Goal: Information Seeking & Learning: Learn about a topic

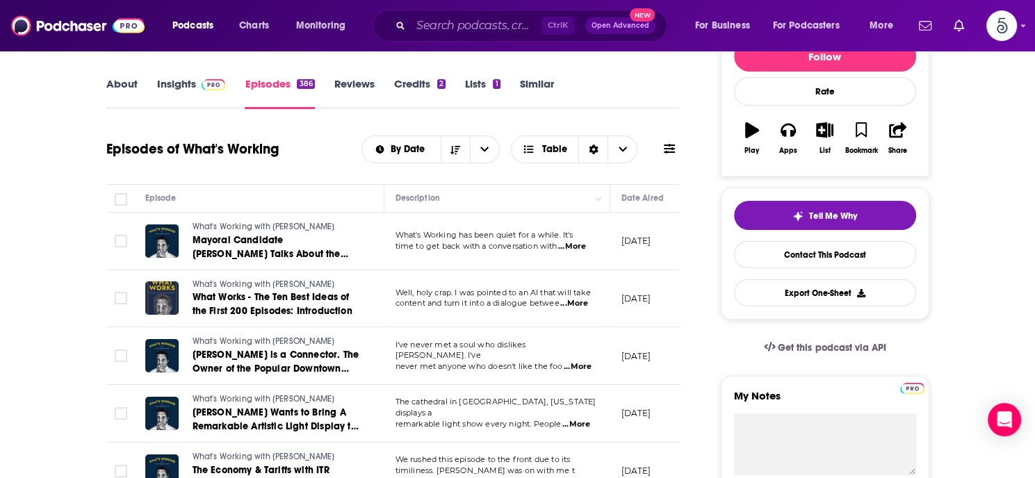
scroll to position [188, 0]
click at [450, 28] on input "Search podcasts, credits, & more..." at bounding box center [476, 26] width 131 height 22
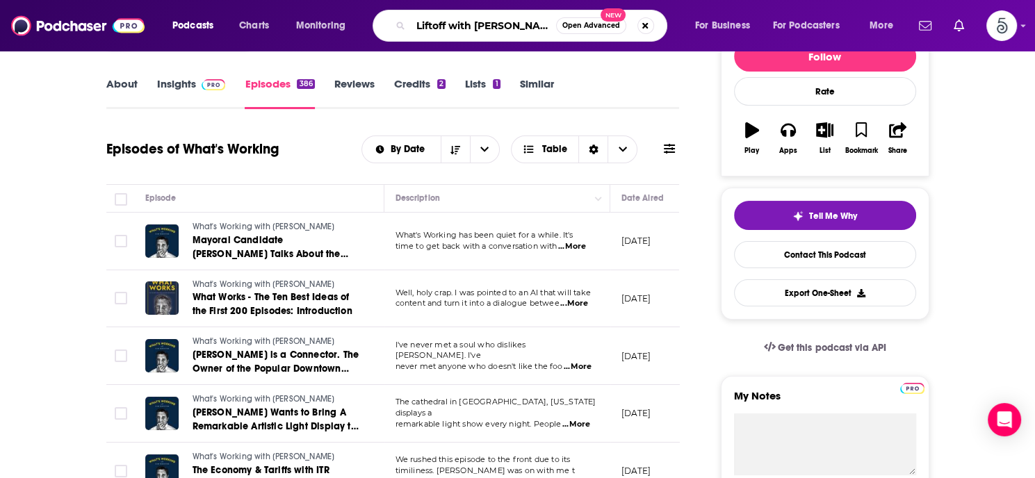
type input "Liftoff with [PERSON_NAME]"
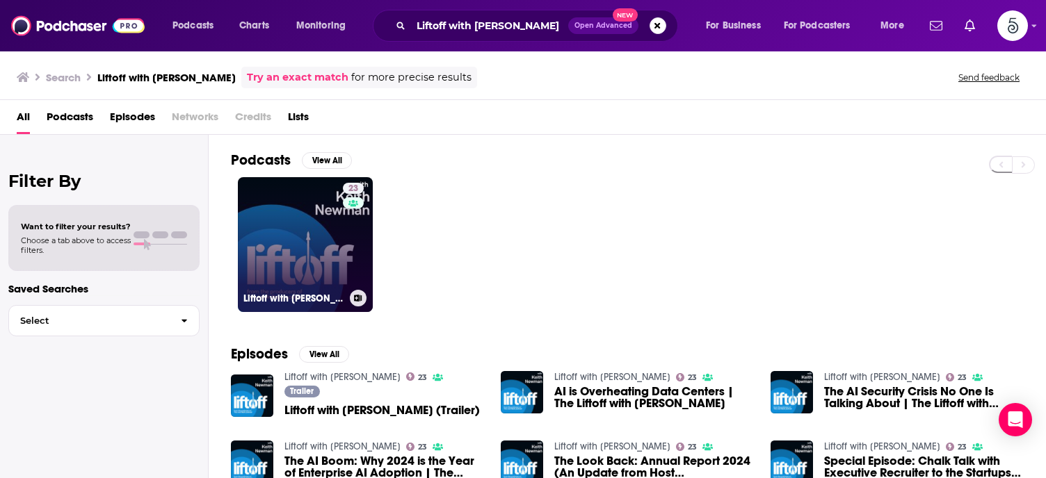
click at [282, 237] on link "23 Liftoff with [PERSON_NAME]" at bounding box center [305, 244] width 135 height 135
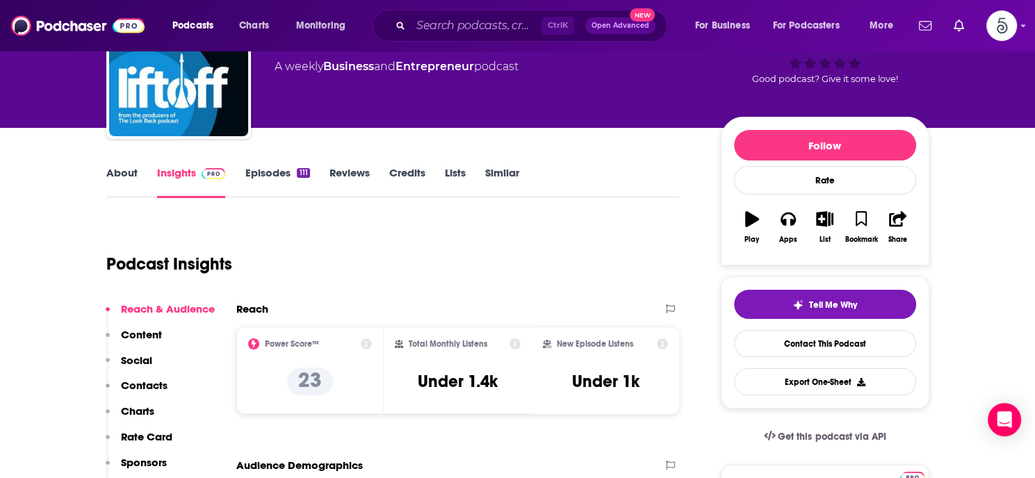
scroll to position [204, 0]
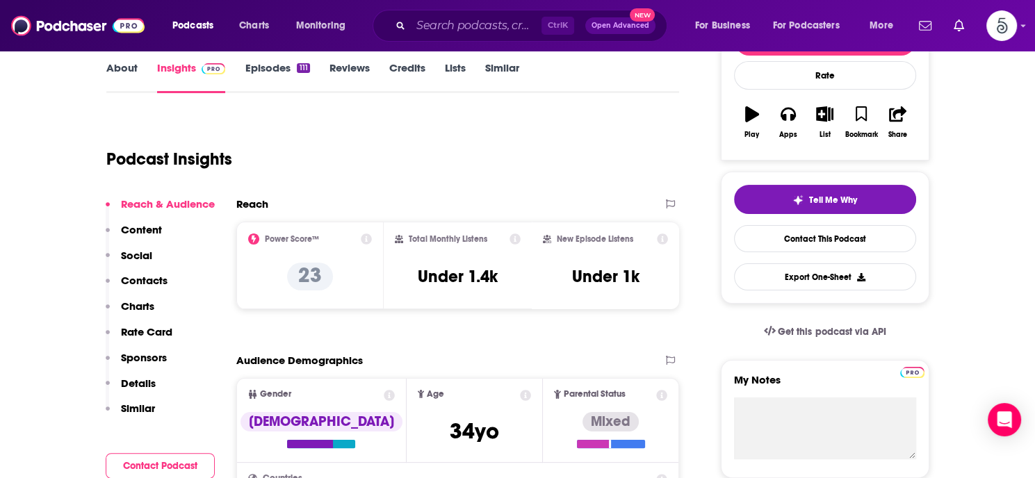
click at [268, 66] on link "Episodes 111" at bounding box center [277, 77] width 65 height 32
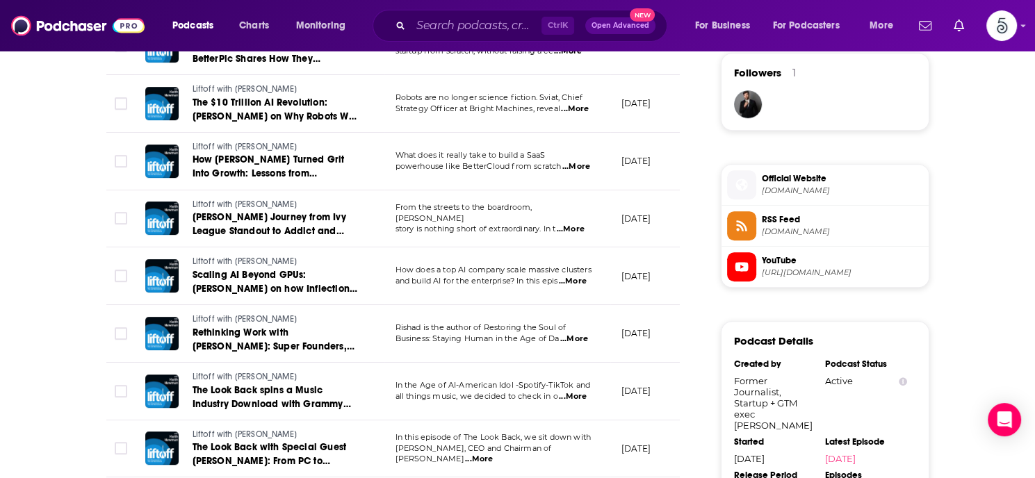
scroll to position [1077, 0]
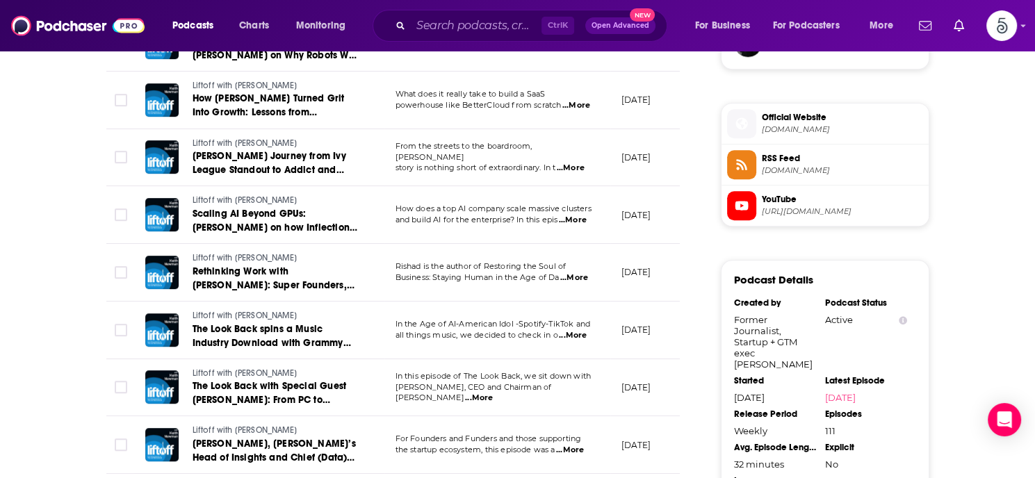
click at [656, 369] on td "[DATE]" at bounding box center [655, 388] width 90 height 58
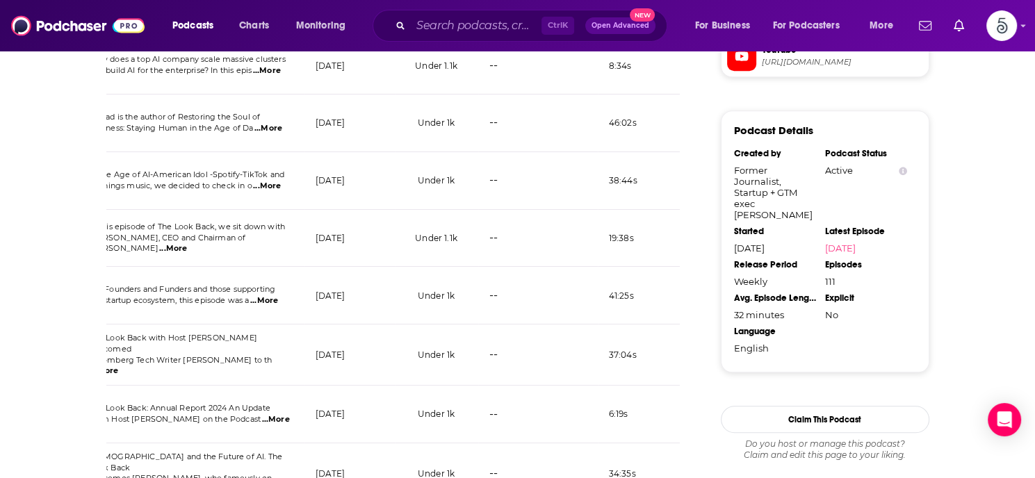
scroll to position [1270, 0]
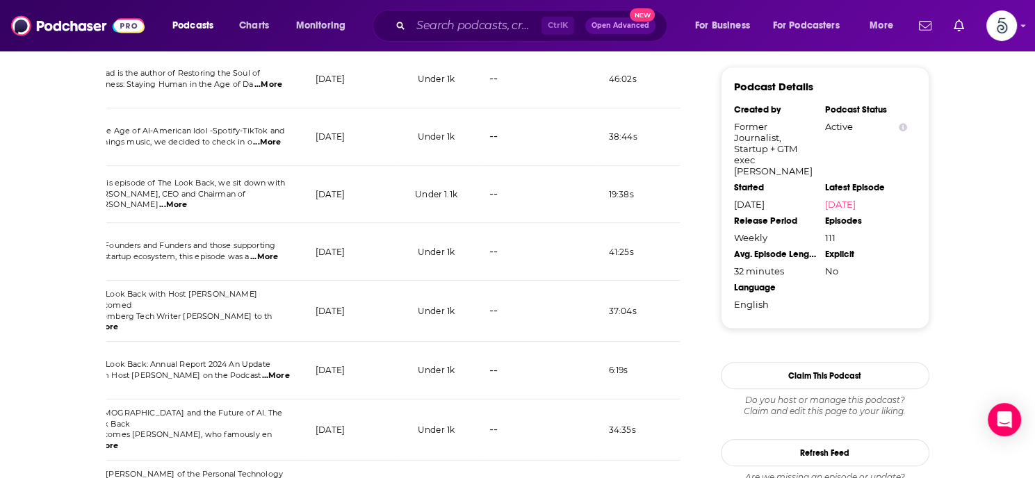
click at [118, 441] on span "...More" at bounding box center [104, 446] width 28 height 11
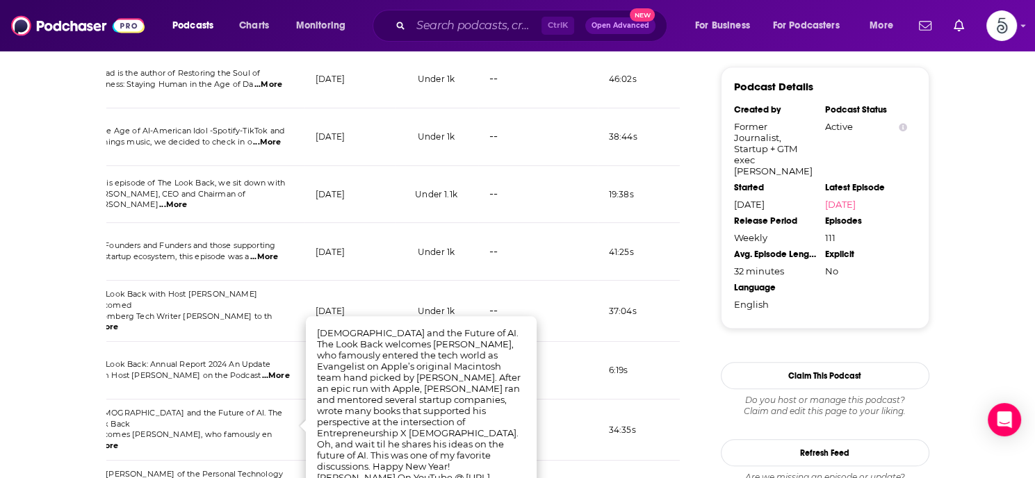
click at [118, 441] on span "...More" at bounding box center [104, 446] width 28 height 11
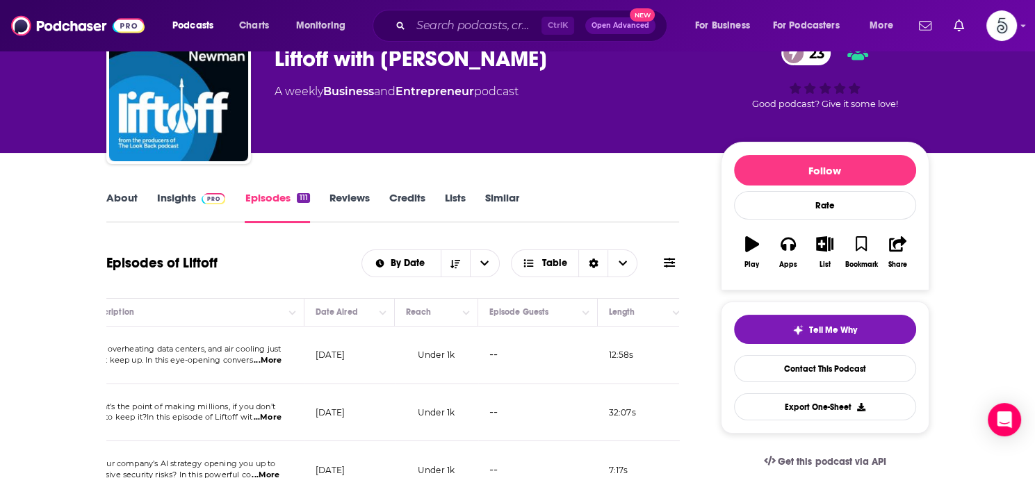
scroll to position [0, 0]
